Goal: Check status: Check status

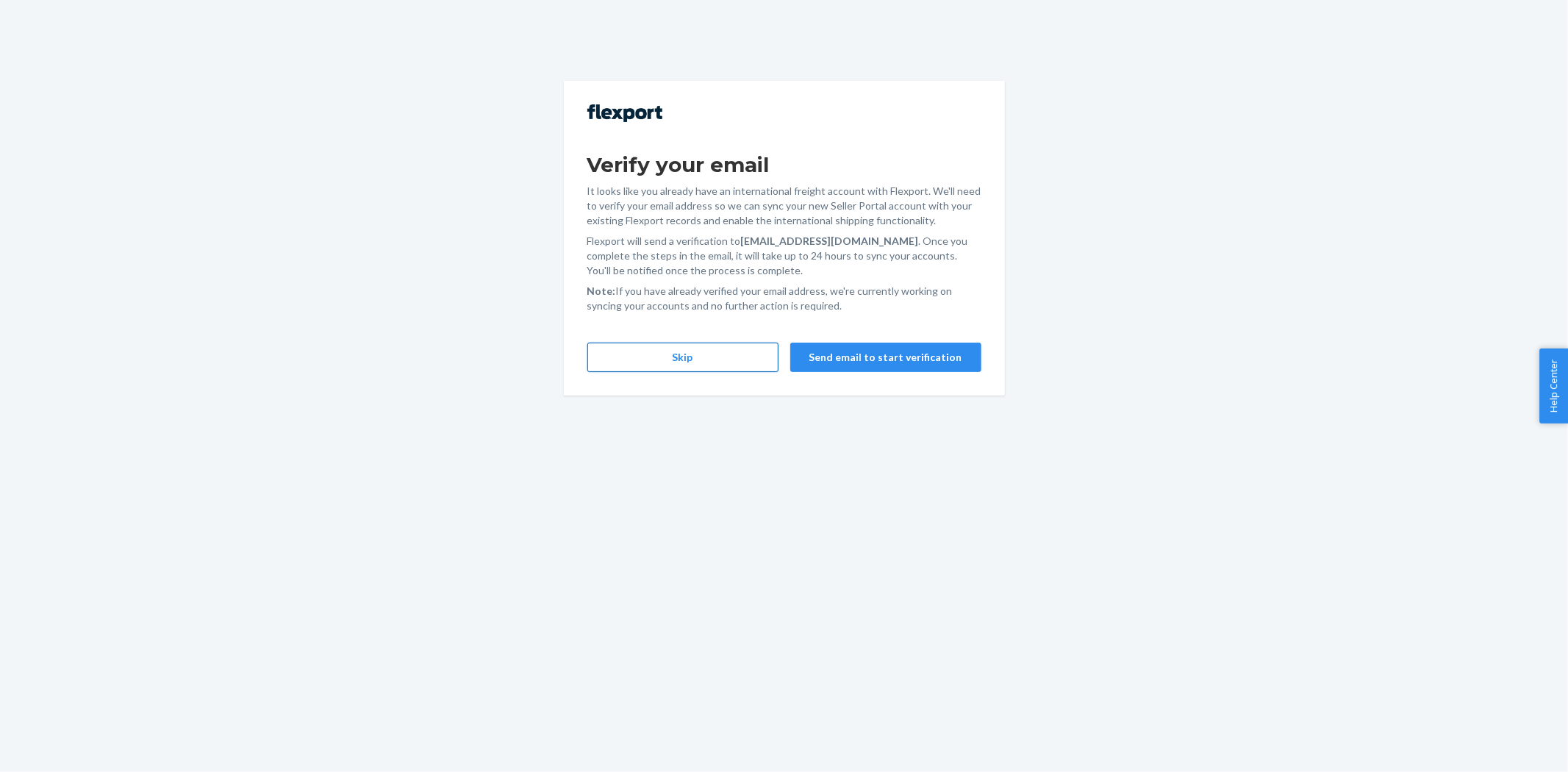
click at [648, 343] on button "Skip" at bounding box center [682, 358] width 191 height 30
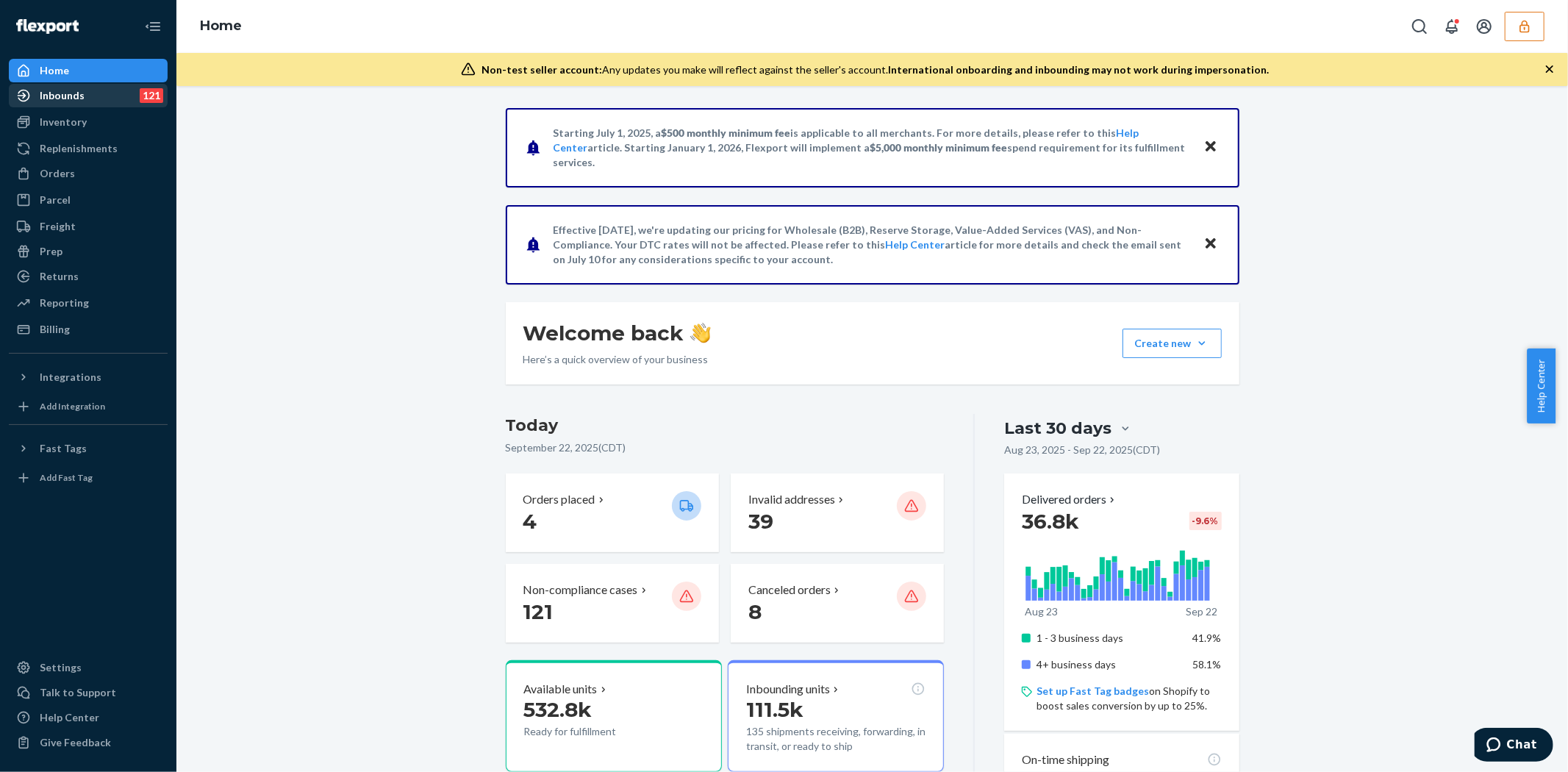
click at [62, 89] on div "Inbounds" at bounding box center [61, 96] width 45 height 15
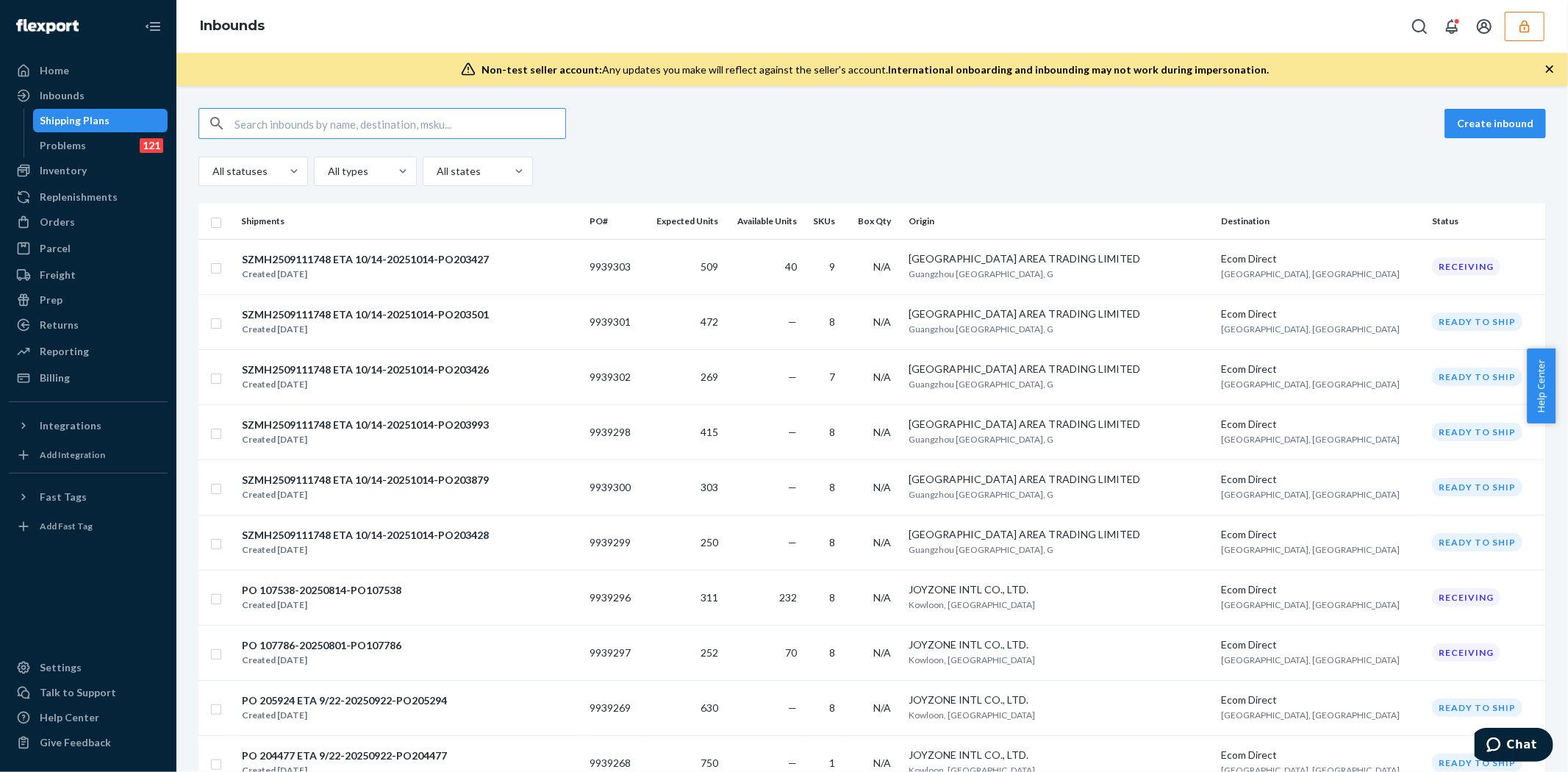
click at [307, 131] on input "text" at bounding box center [400, 124] width 331 height 30
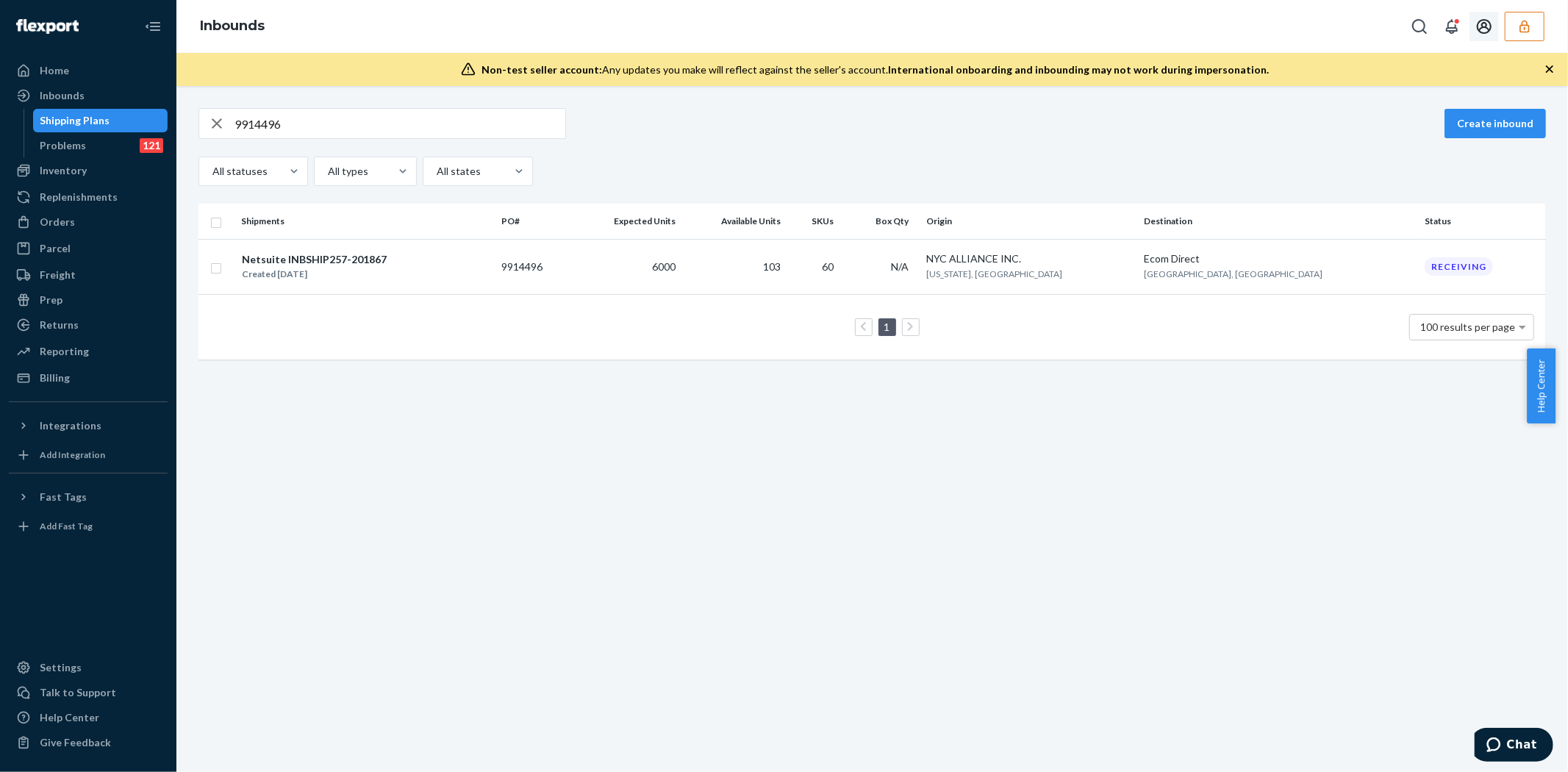
drag, startPoint x: 1536, startPoint y: 17, endPoint x: 1529, endPoint y: 26, distance: 11.4
click at [1536, 18] on button "button" at bounding box center [1524, 26] width 39 height 30
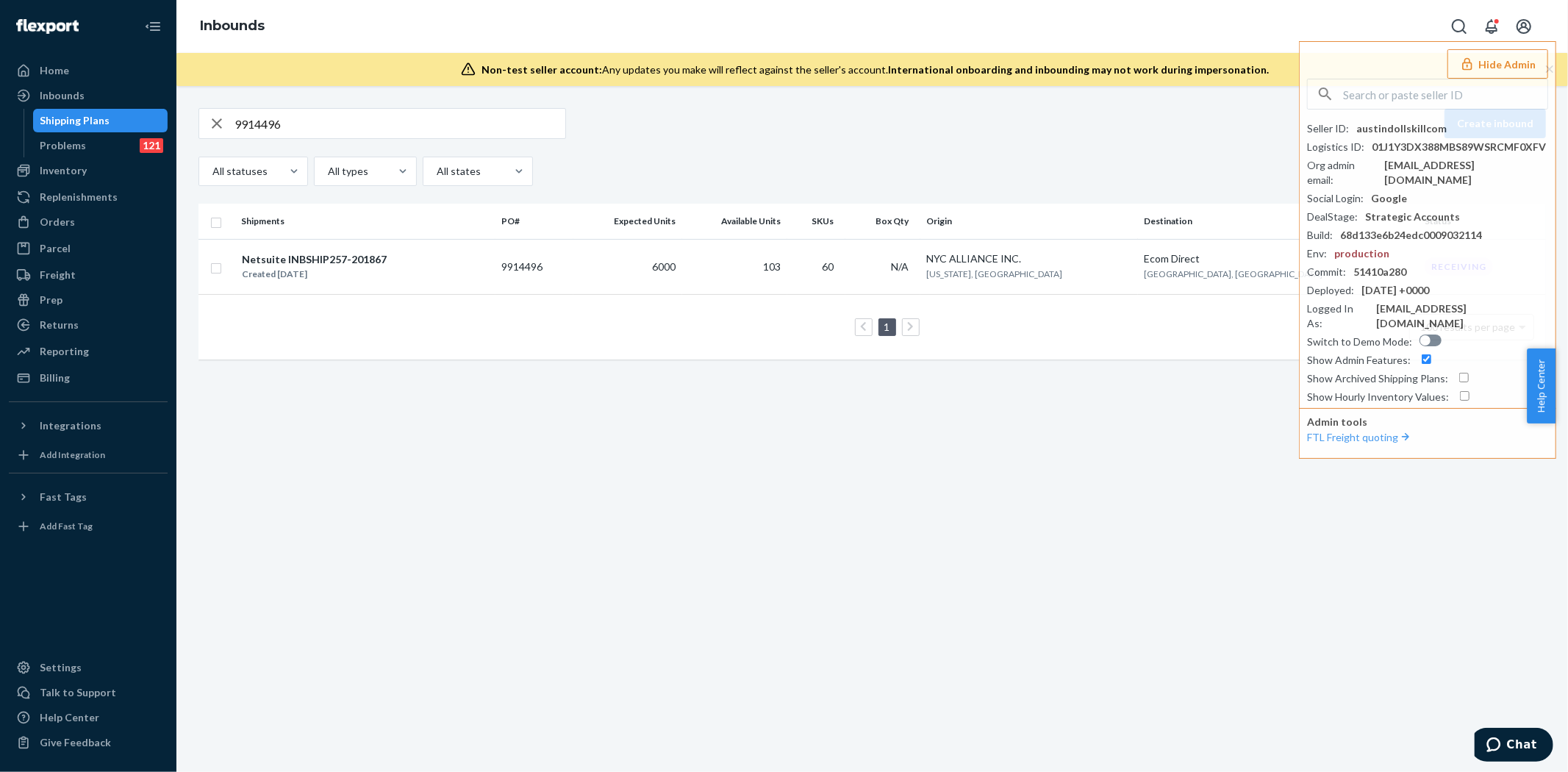
click at [1310, 606] on div "9914496 Create inbound All statuses All types All states Shipments PO# Expected…" at bounding box center [872, 428] width 1391 height 686
click at [1376, 647] on div "9914496 Create inbound All statuses All types All states Shipments PO# Expected…" at bounding box center [872, 428] width 1391 height 686
click at [886, 167] on div "All statuses All types All states" at bounding box center [872, 172] width 1347 height 30
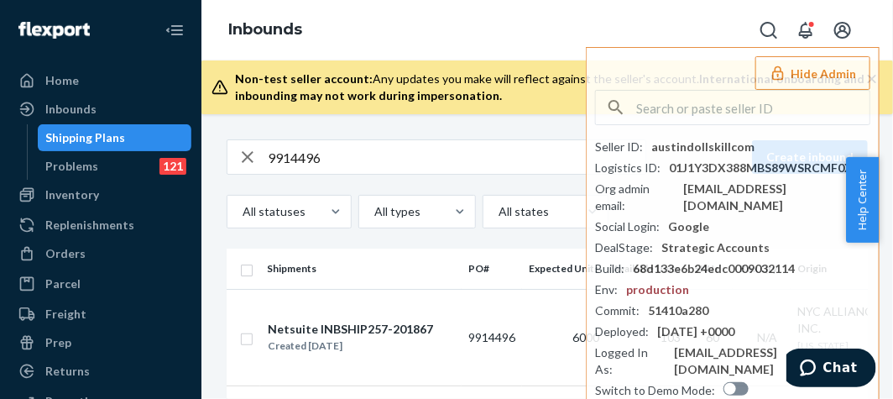
drag, startPoint x: 889, startPoint y: 14, endPoint x: 1312, endPoint y: -241, distance: 493.2
click at [893, 0] on html "Home Inbounds Shipping Plans Problems 121 Inventory Products Replenishments Ord…" at bounding box center [446, 199] width 893 height 399
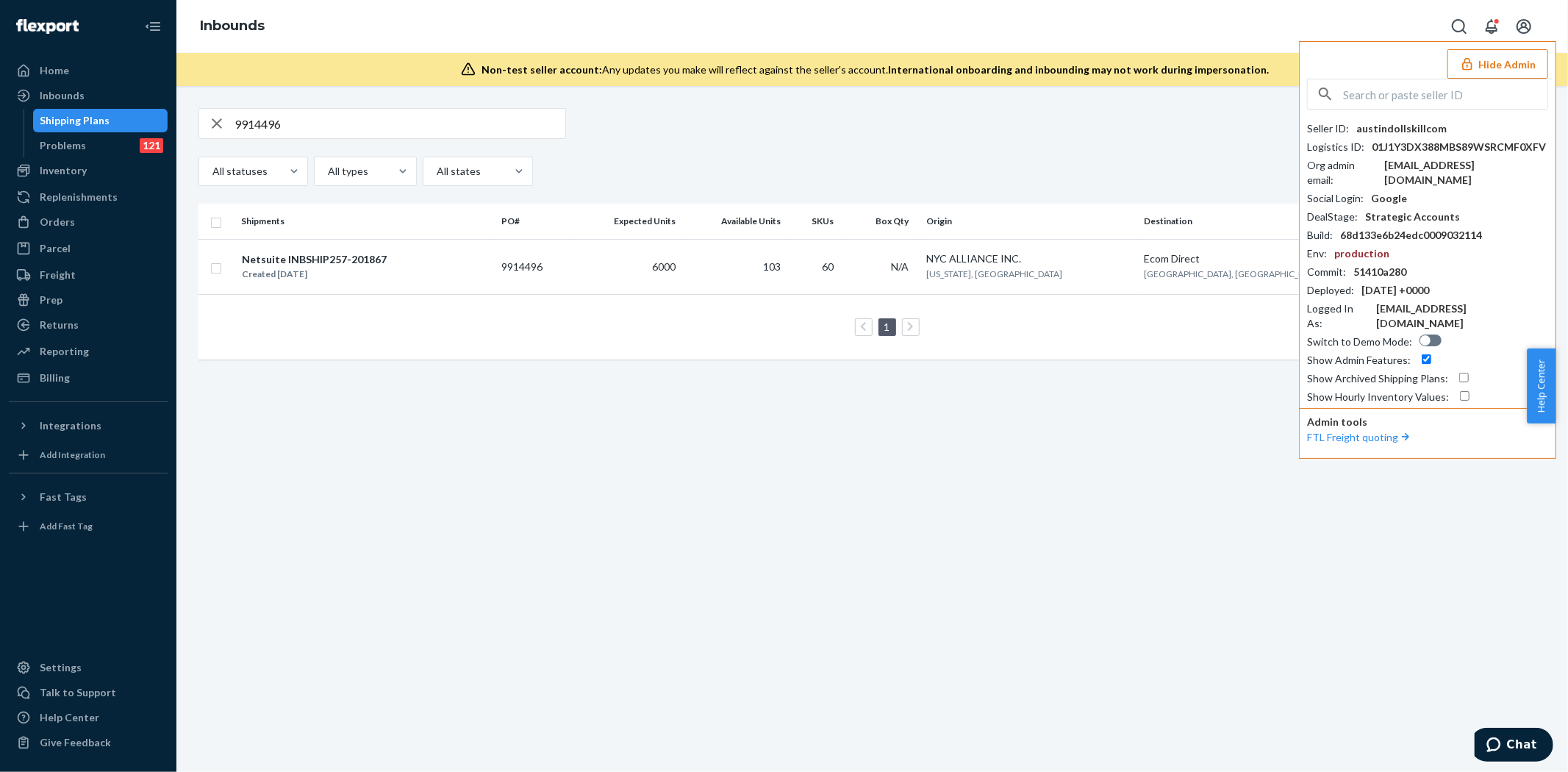
click at [1540, 60] on button "Hide Admin" at bounding box center [1497, 64] width 101 height 30
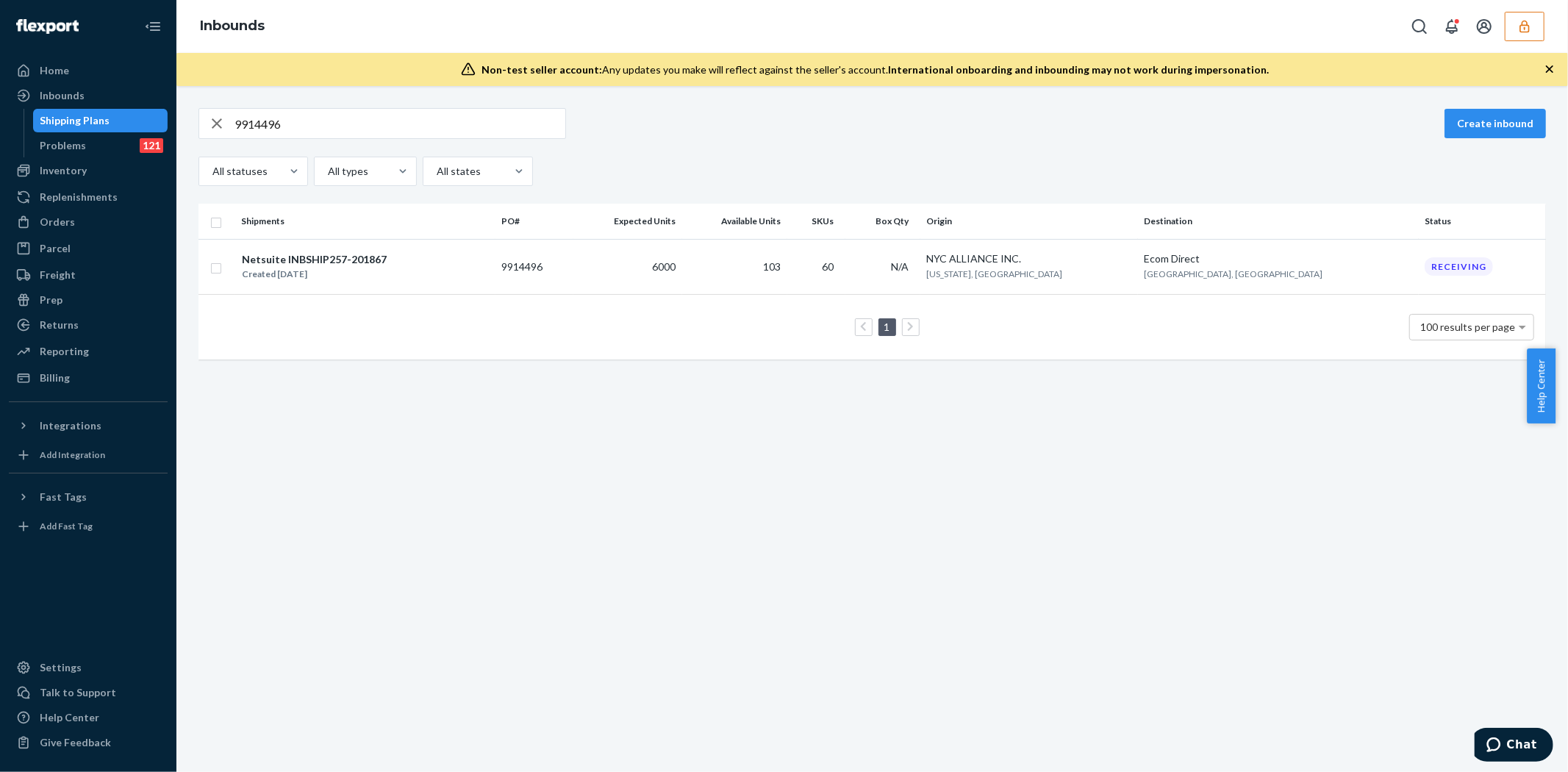
drag, startPoint x: 328, startPoint y: 419, endPoint x: 442, endPoint y: 442, distance: 116.3
click at [436, 441] on div "9914496 Create inbound All statuses All types All states Shipments PO# Expected…" at bounding box center [872, 428] width 1391 height 686
click at [310, 109] on input "9914496" at bounding box center [400, 124] width 331 height 30
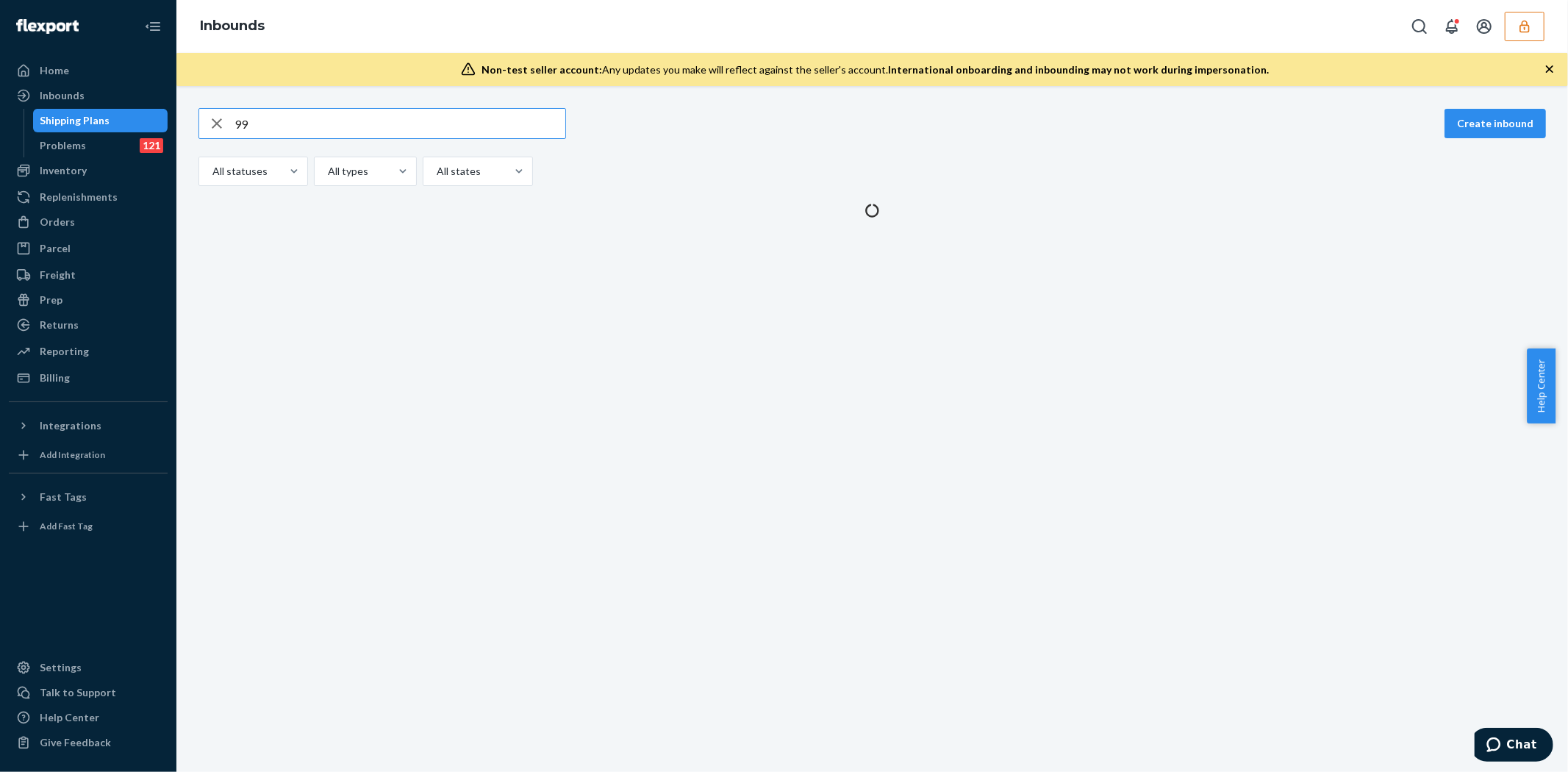
type input "9"
type input "S"
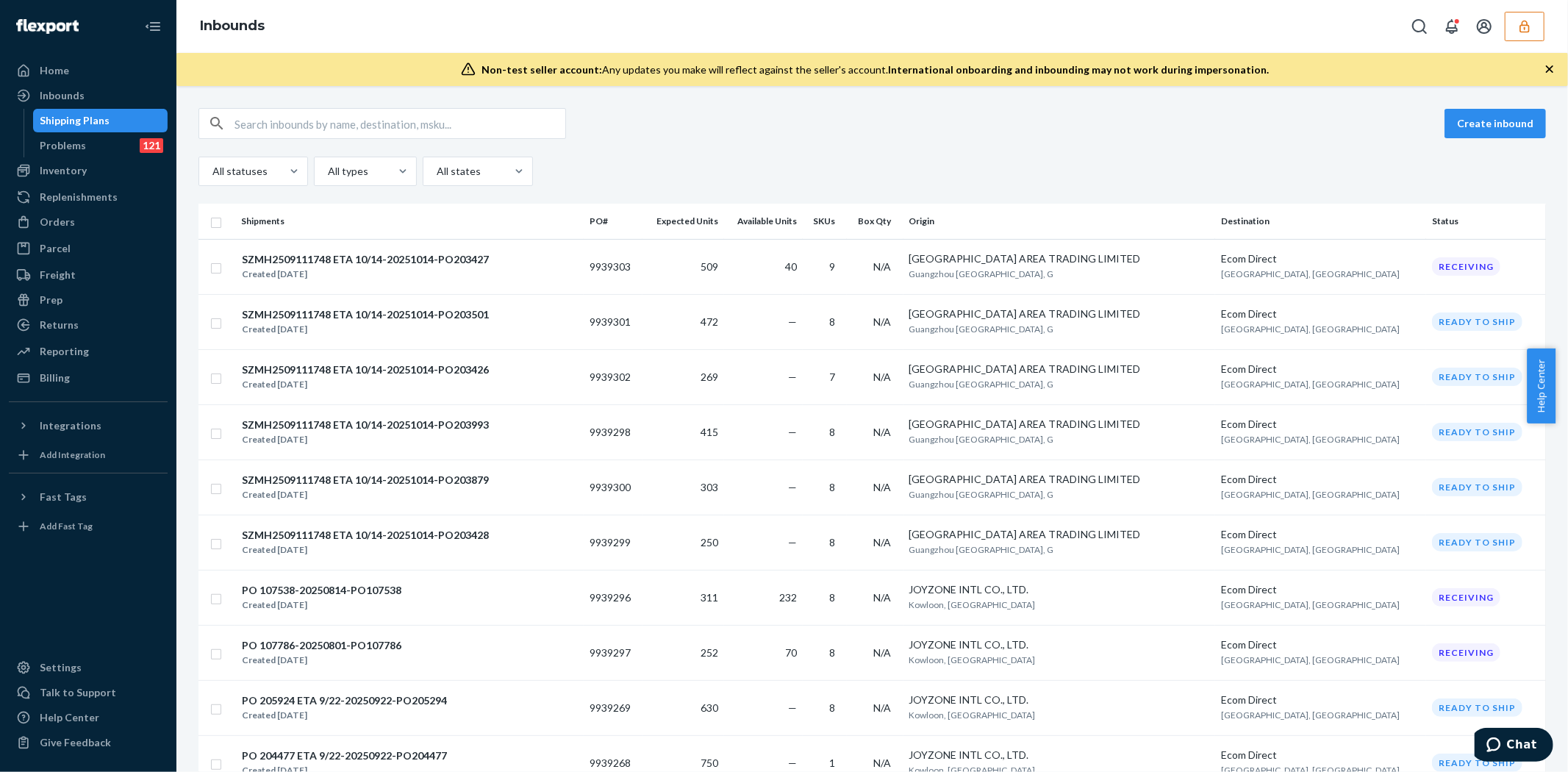
click at [46, 82] on ul "Home Inbounds Shipping Plans Problems 121 Inventory Products Replenishments Ord…" at bounding box center [88, 224] width 159 height 331
click at [57, 94] on div "Inbounds" at bounding box center [61, 96] width 45 height 15
click at [75, 94] on div "Inbounds" at bounding box center [61, 96] width 45 height 15
click at [108, 84] on link "Inbounds" at bounding box center [88, 96] width 159 height 24
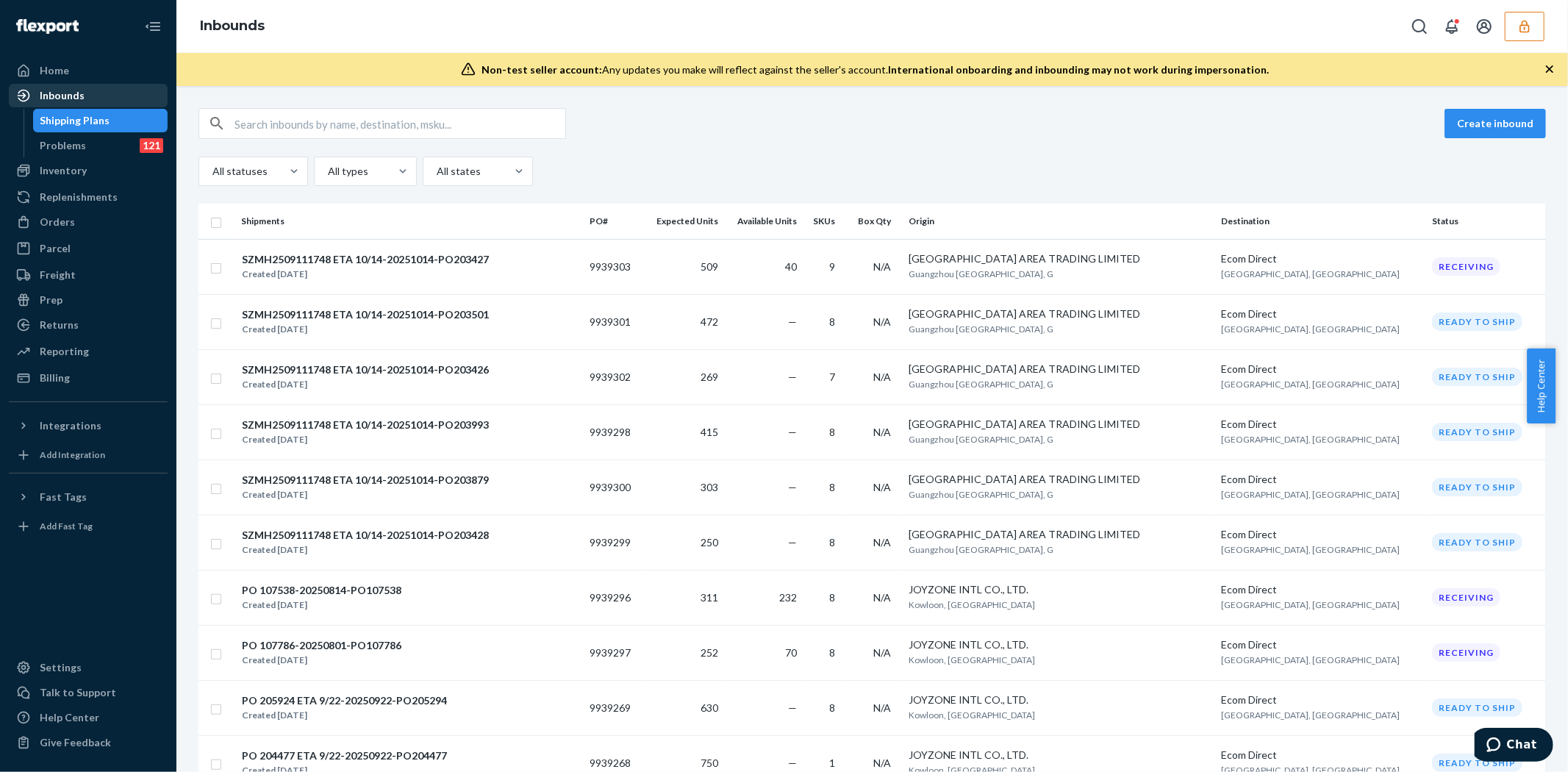
click at [108, 85] on div "Inbounds" at bounding box center [88, 95] width 156 height 20
click at [399, 128] on input "text" at bounding box center [400, 124] width 331 height 30
click at [439, 126] on input "text" at bounding box center [400, 124] width 331 height 30
click at [103, 89] on div "Inbounds" at bounding box center [88, 95] width 156 height 20
drag, startPoint x: 305, startPoint y: 111, endPoint x: 310, endPoint y: 135, distance: 24.5
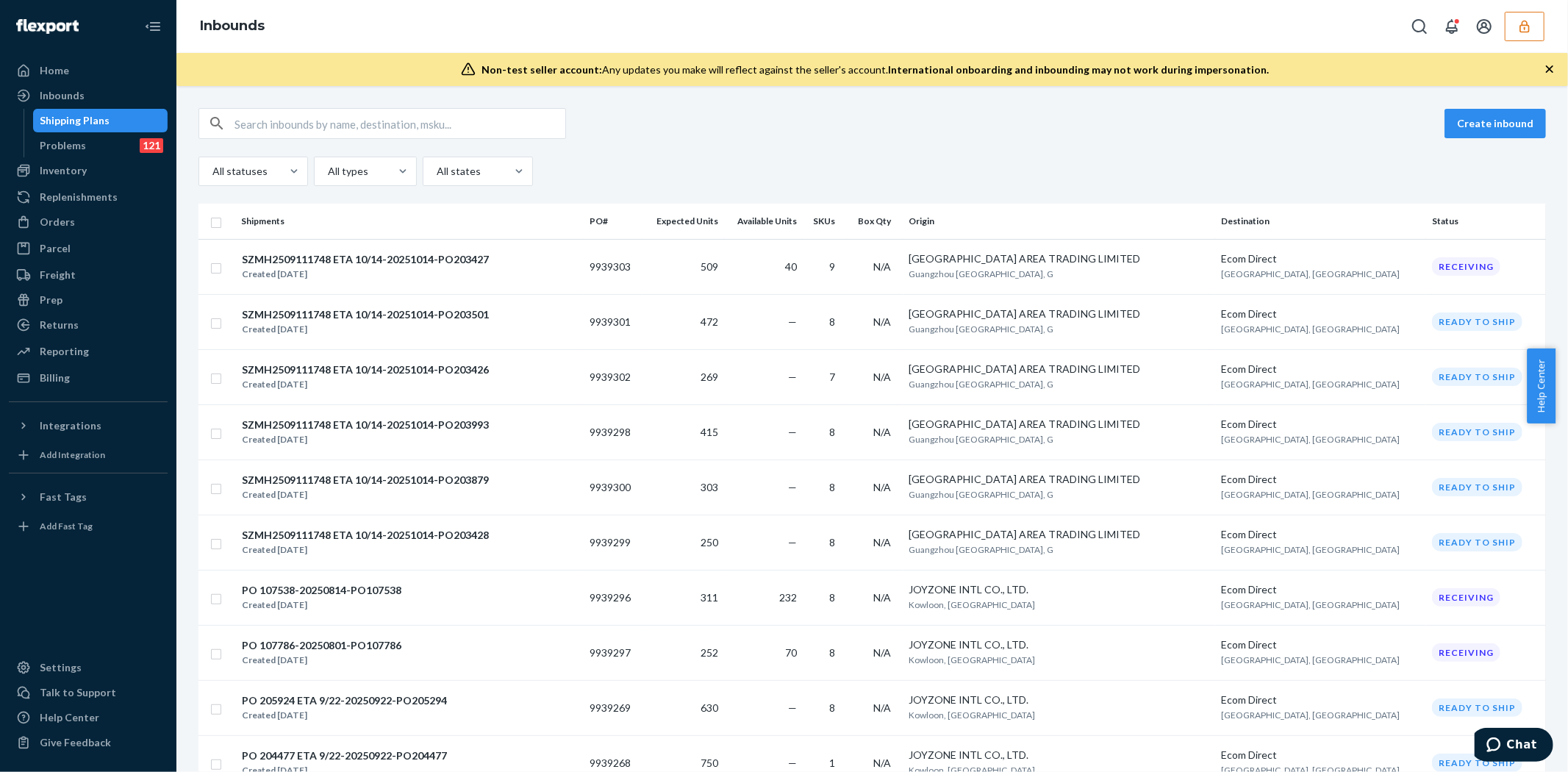
click at [310, 135] on input "text" at bounding box center [400, 124] width 331 height 30
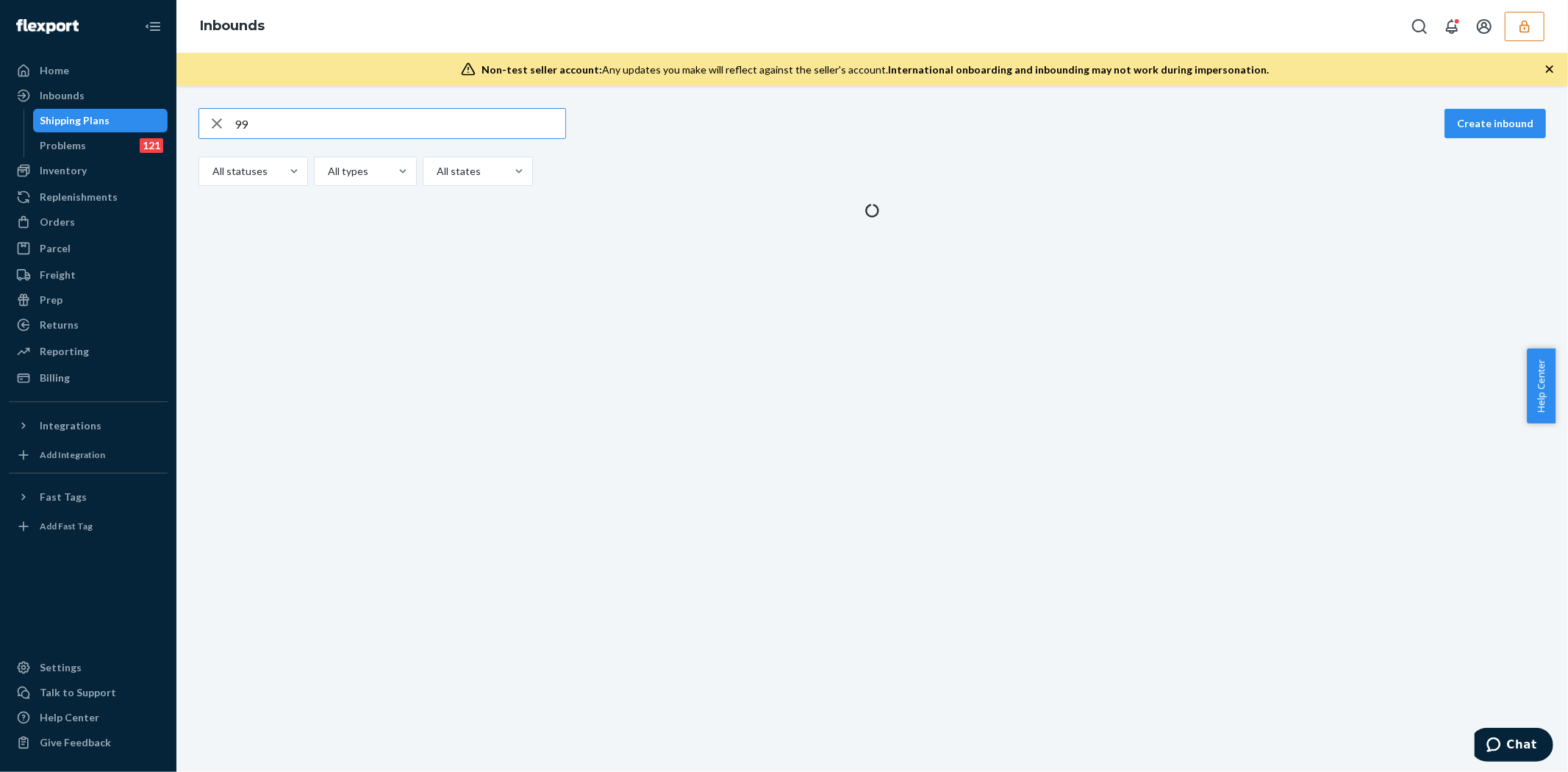
type input "9"
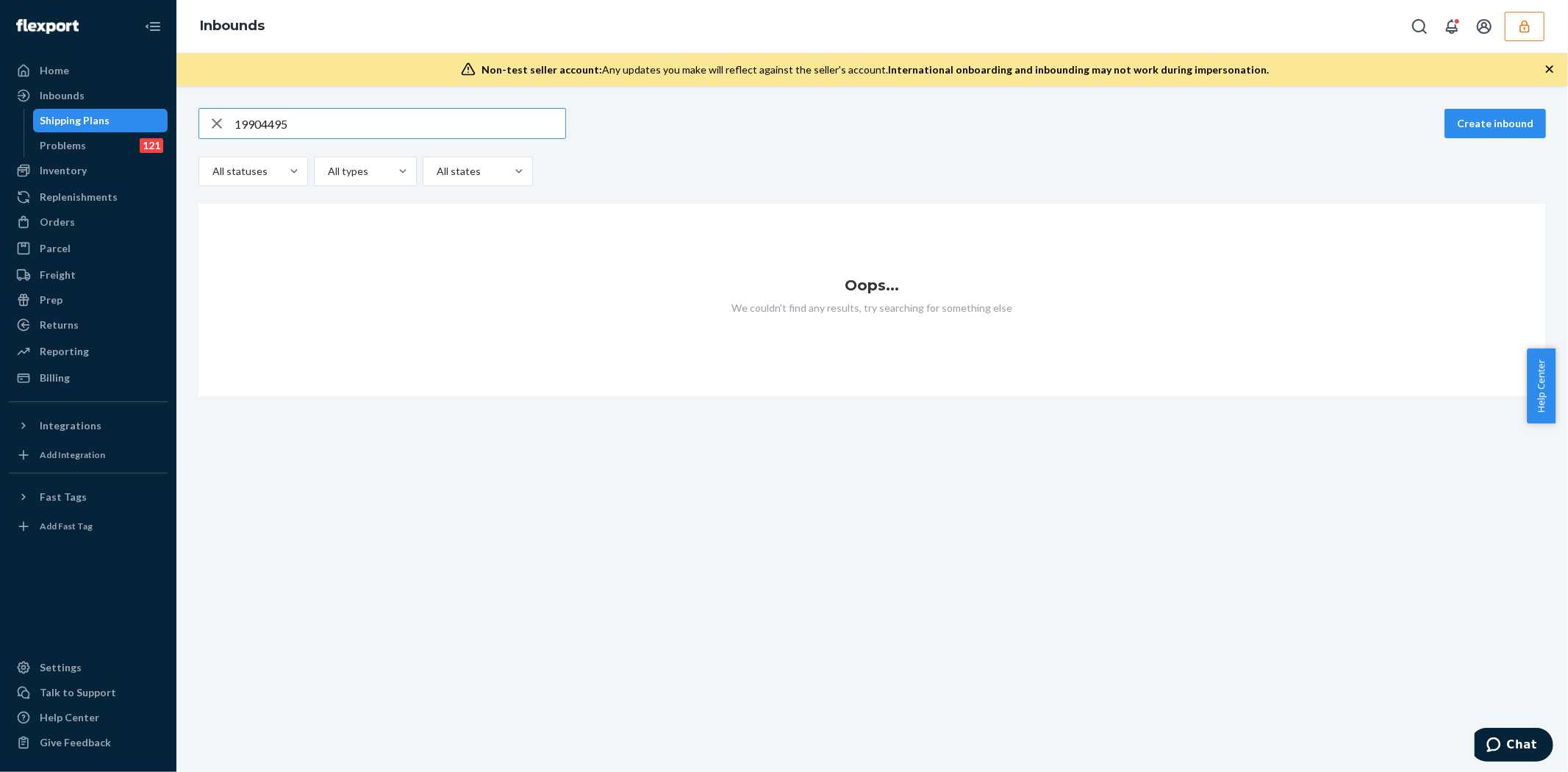
type input "19904495"
click at [232, 123] on div "button" at bounding box center [216, 124] width 35 height 30
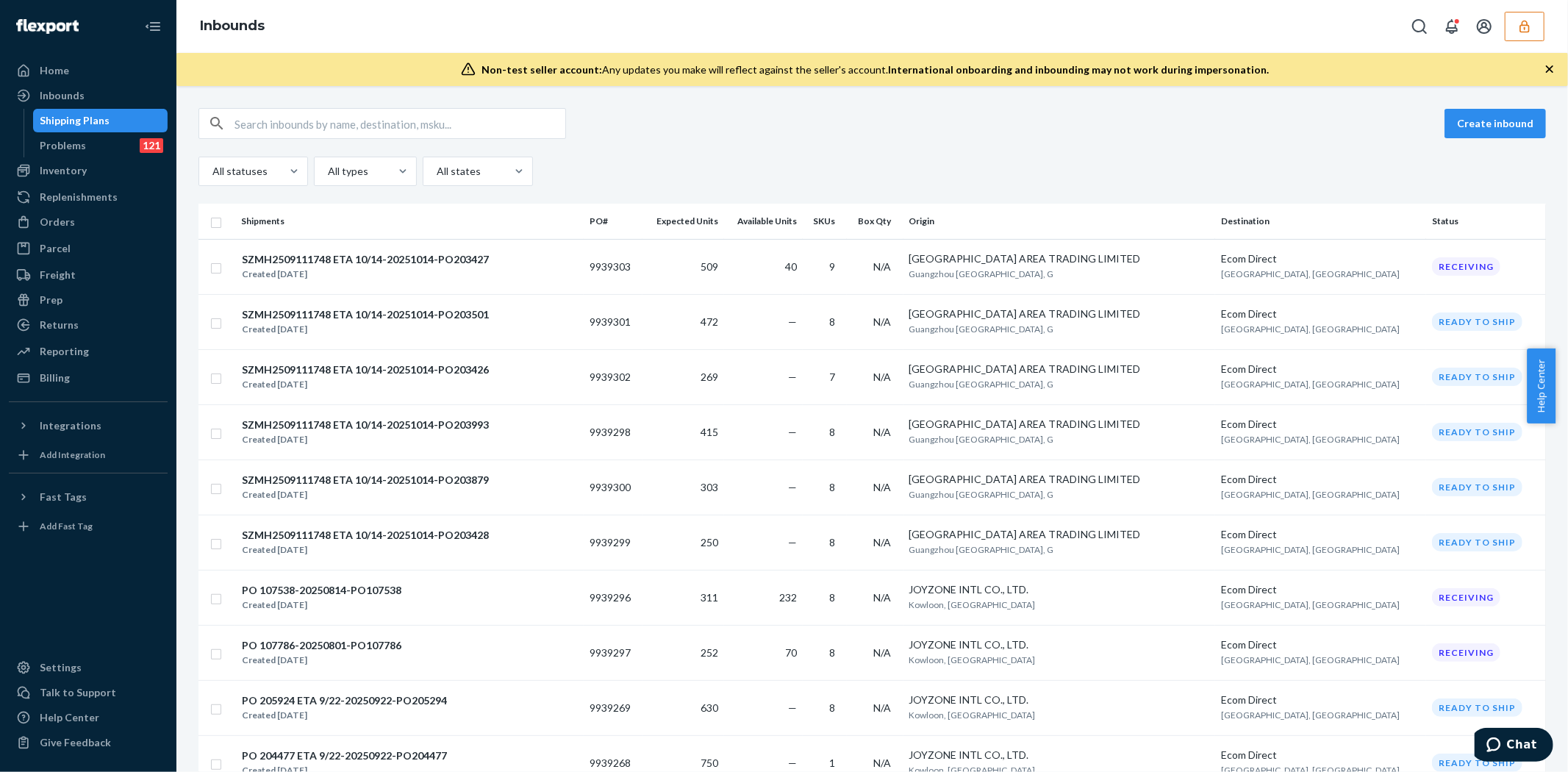
click at [259, 121] on input "text" at bounding box center [400, 124] width 331 height 30
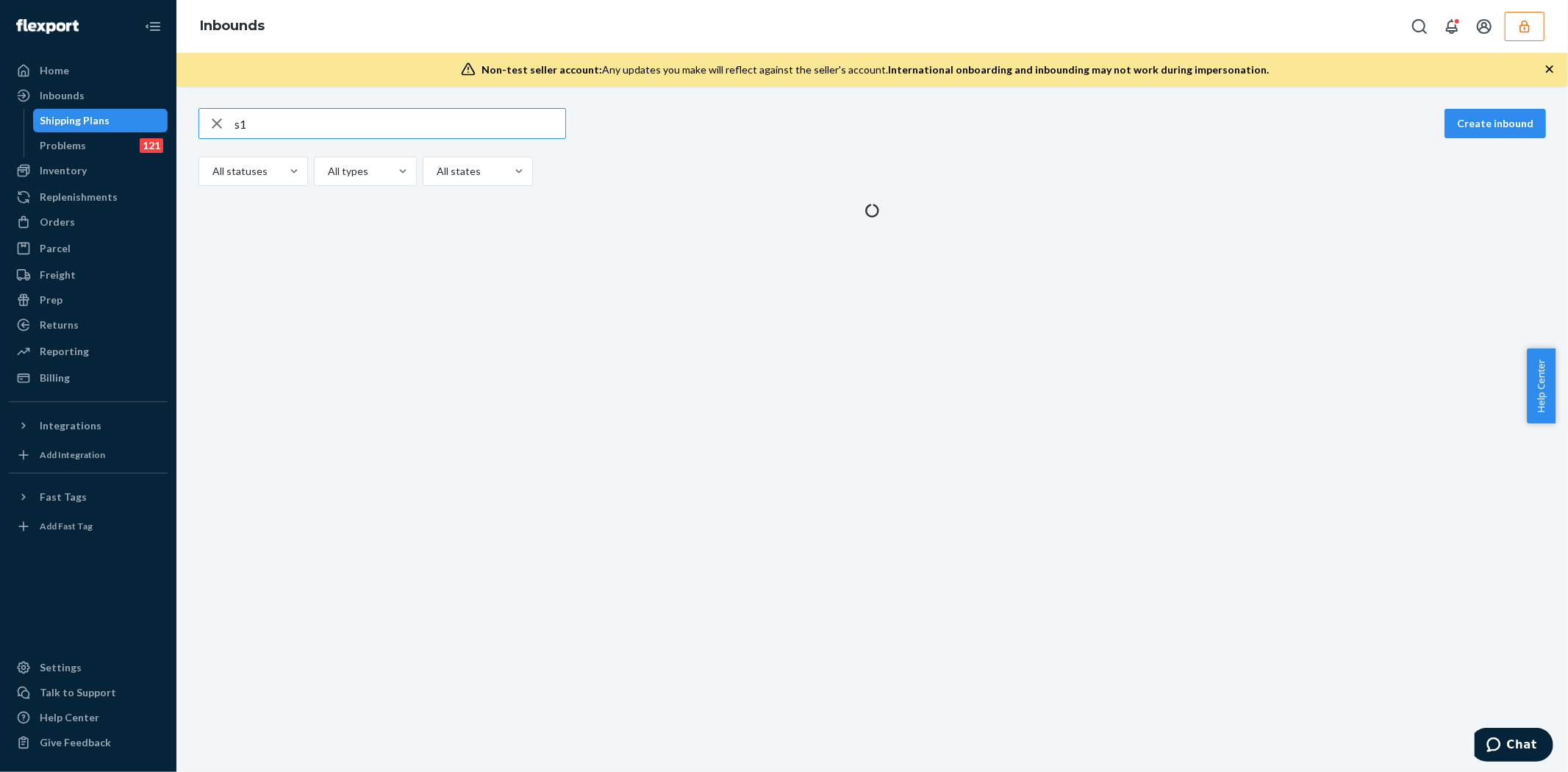
type input "s"
